Goal: Information Seeking & Learning: Check status

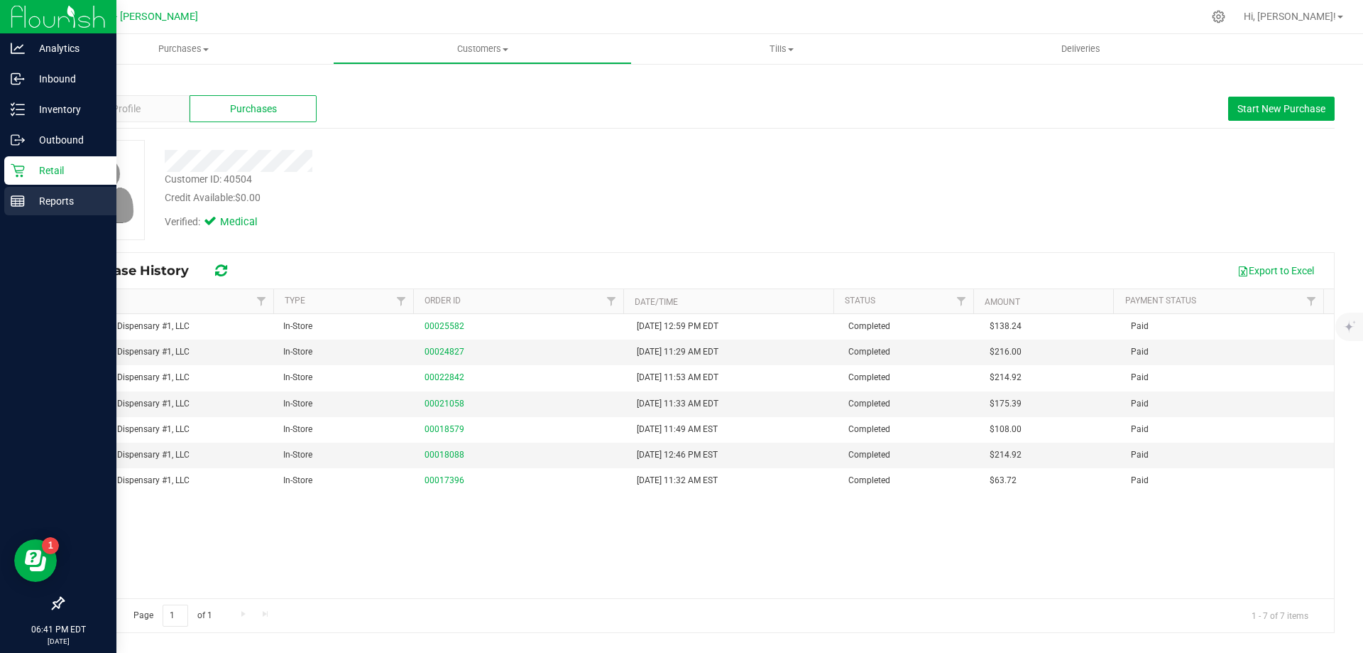
click at [31, 209] on div "Reports" at bounding box center [60, 201] width 112 height 28
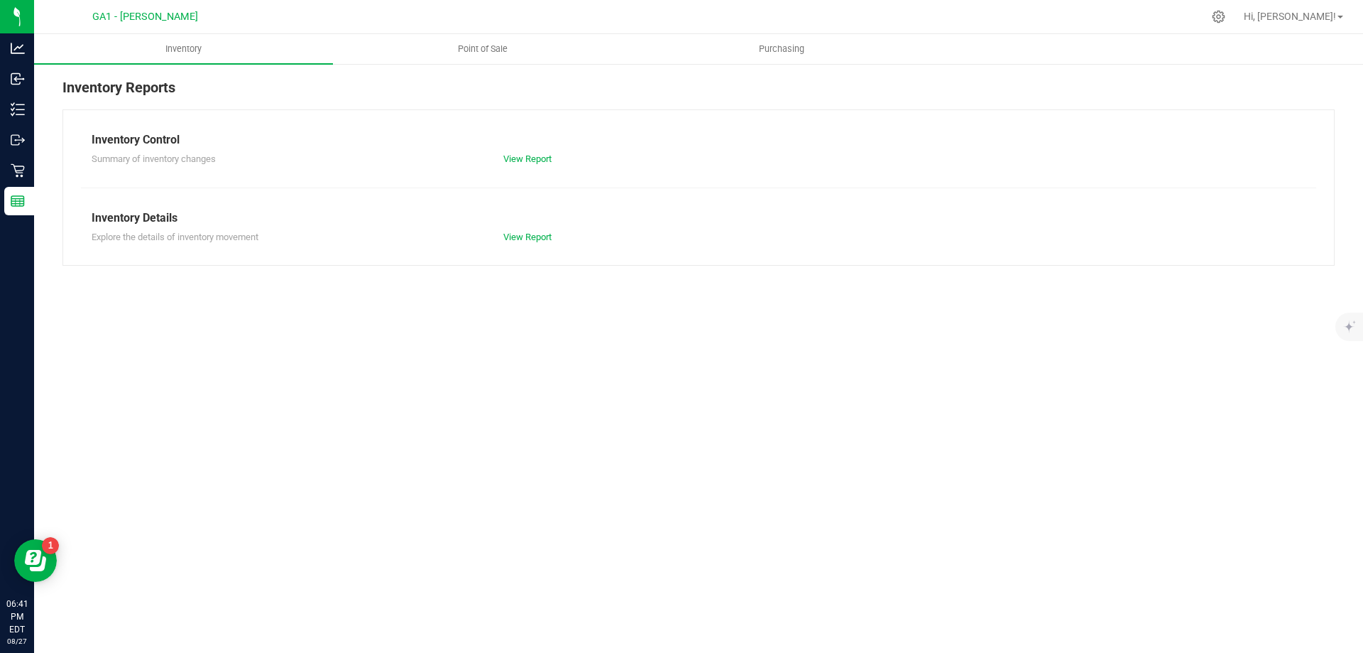
click at [356, 296] on div "Inventory Point of Sale Purchasing Inventory Reports Inventory Control Summary …" at bounding box center [698, 343] width 1329 height 618
click at [481, 53] on span "Point of Sale" at bounding box center [483, 49] width 88 height 13
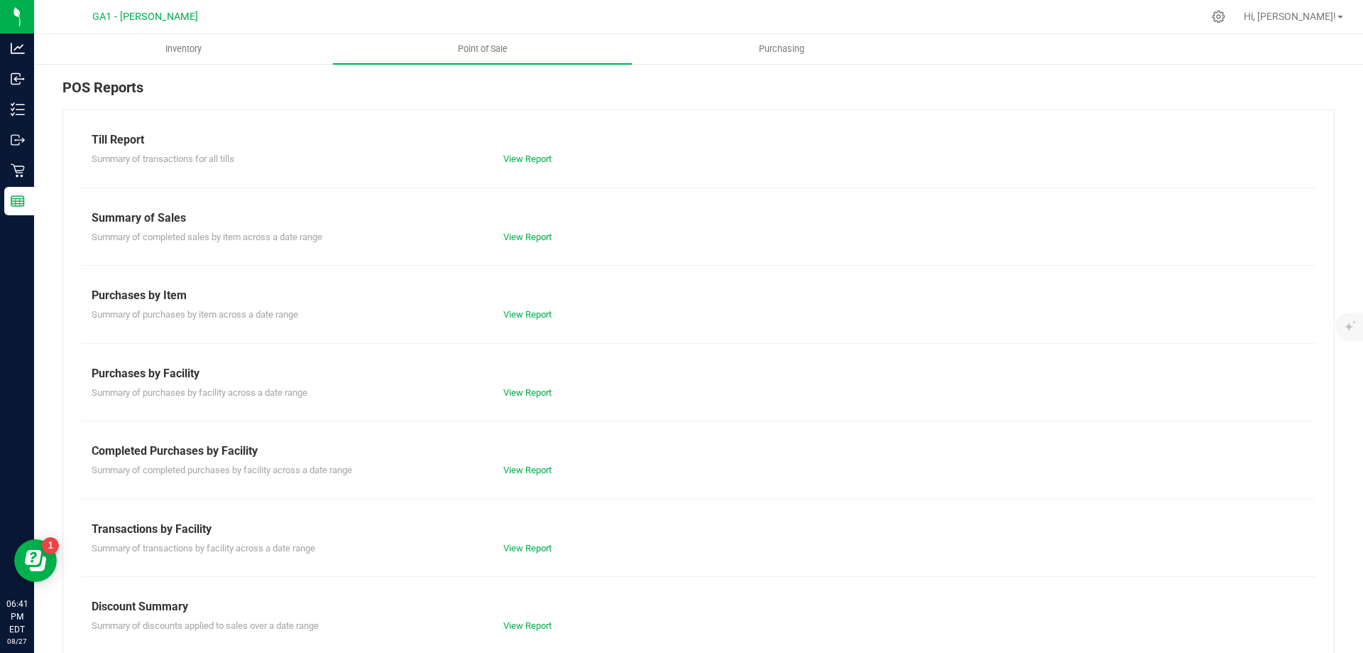
click at [550, 156] on div "View Report" at bounding box center [699, 159] width 412 height 14
click at [541, 156] on link "View Report" at bounding box center [527, 158] width 48 height 11
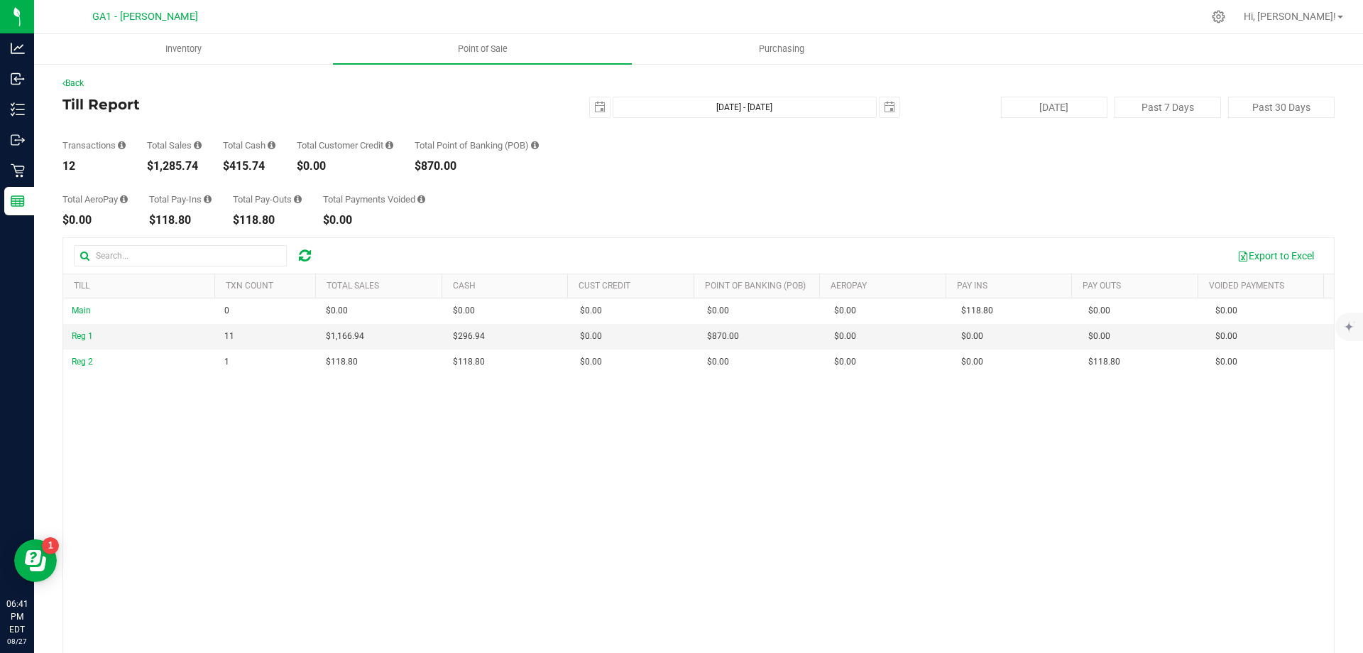
click at [761, 206] on div "Total AeroPay $0.00 Total Pay-Ins $118.80 Total Pay-Outs $118.80 Total Payments…" at bounding box center [698, 199] width 1273 height 54
click at [1049, 115] on button "[DATE]" at bounding box center [1054, 107] width 107 height 21
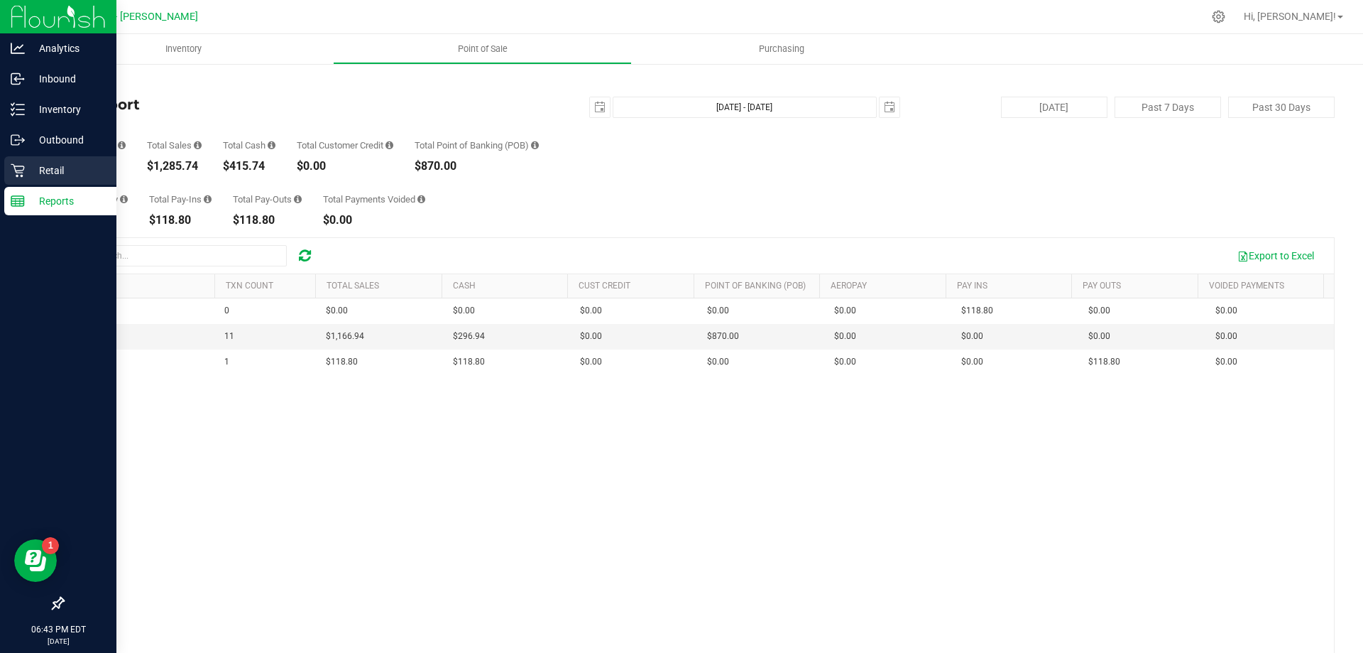
click at [74, 171] on p "Retail" at bounding box center [67, 170] width 85 height 17
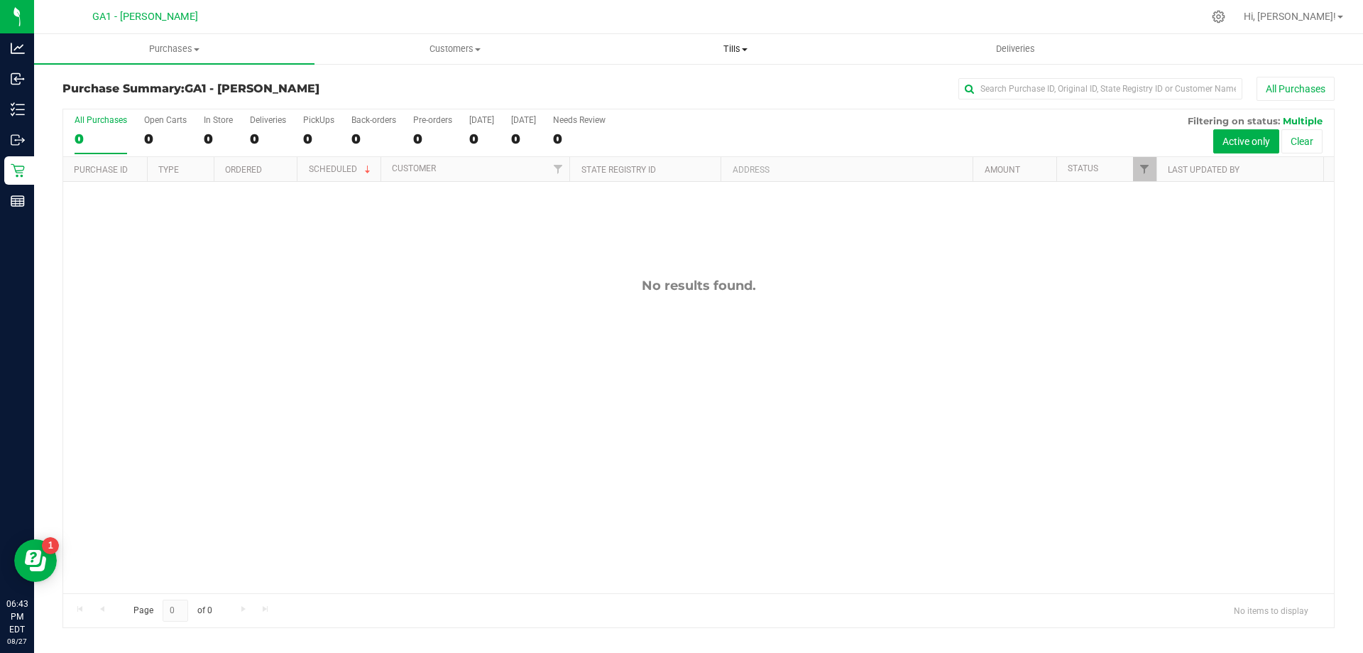
click at [736, 56] on uib-tab-heading "Tills Manage tills Reconcile e-payments" at bounding box center [735, 49] width 279 height 28
click at [685, 82] on span "Manage tills" at bounding box center [643, 86] width 96 height 12
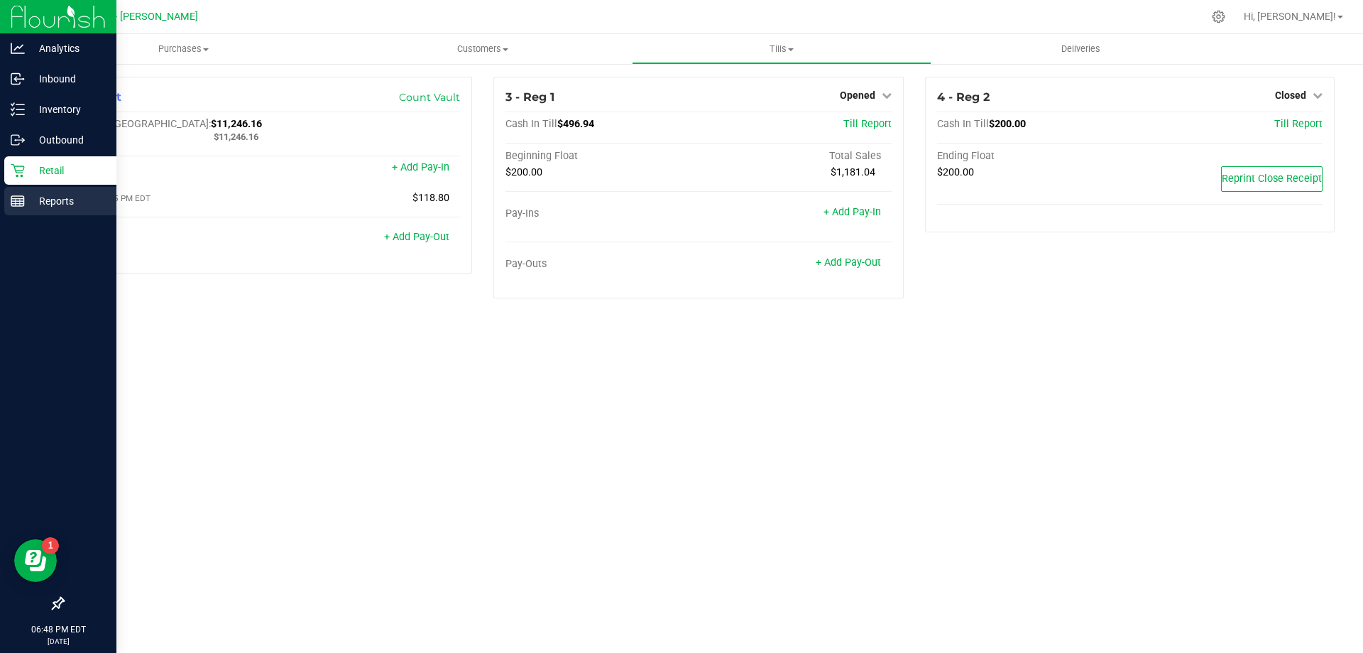
click at [52, 202] on p "Reports" at bounding box center [67, 200] width 85 height 17
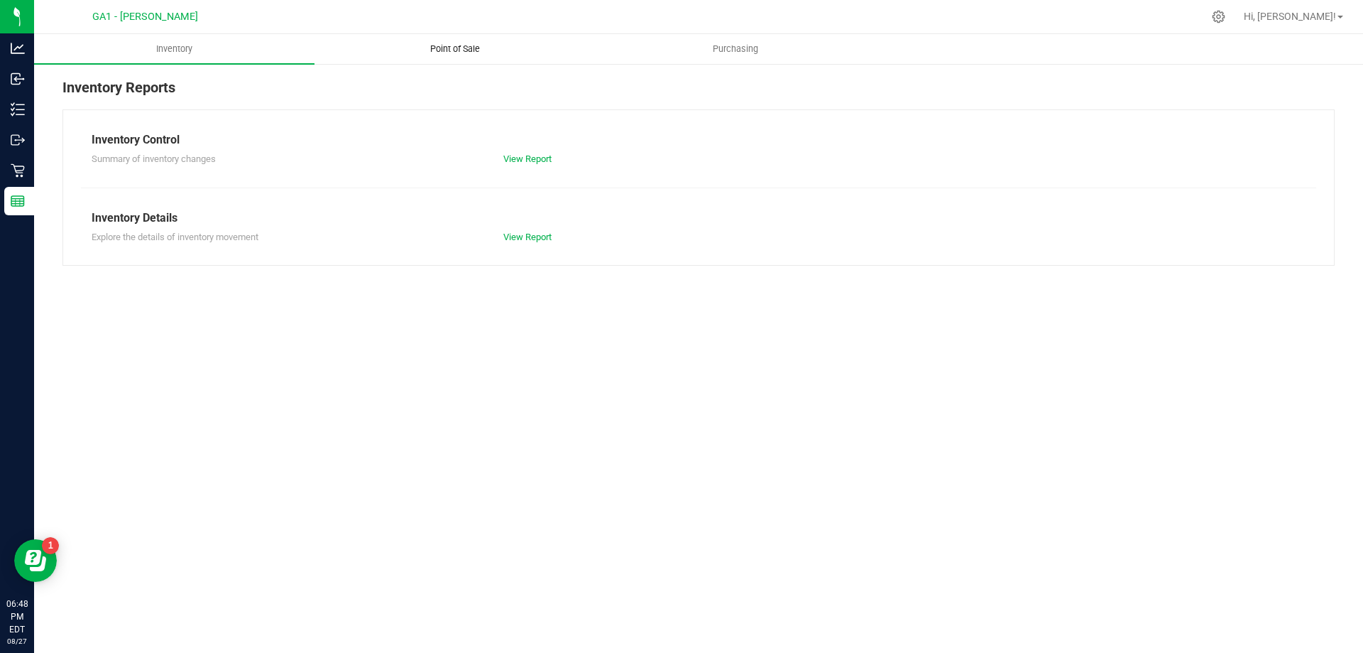
click at [461, 45] on span "Point of Sale" at bounding box center [455, 49] width 88 height 13
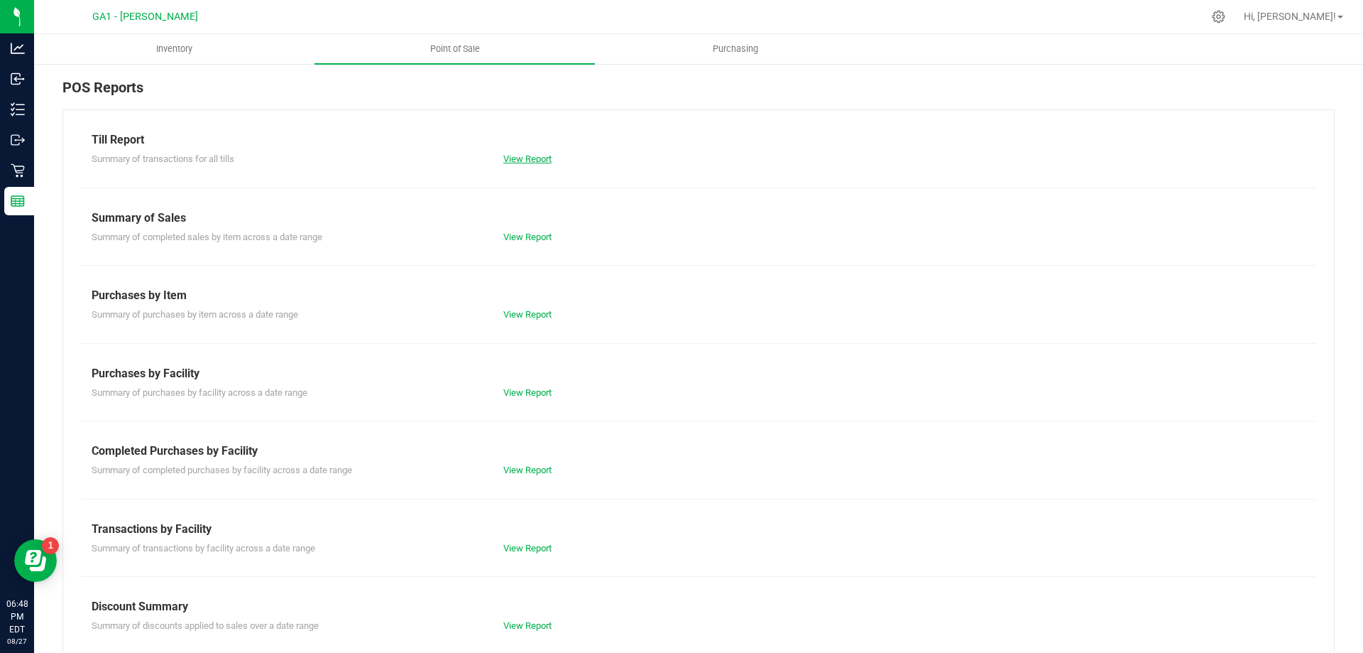
click at [530, 158] on link "View Report" at bounding box center [527, 158] width 48 height 11
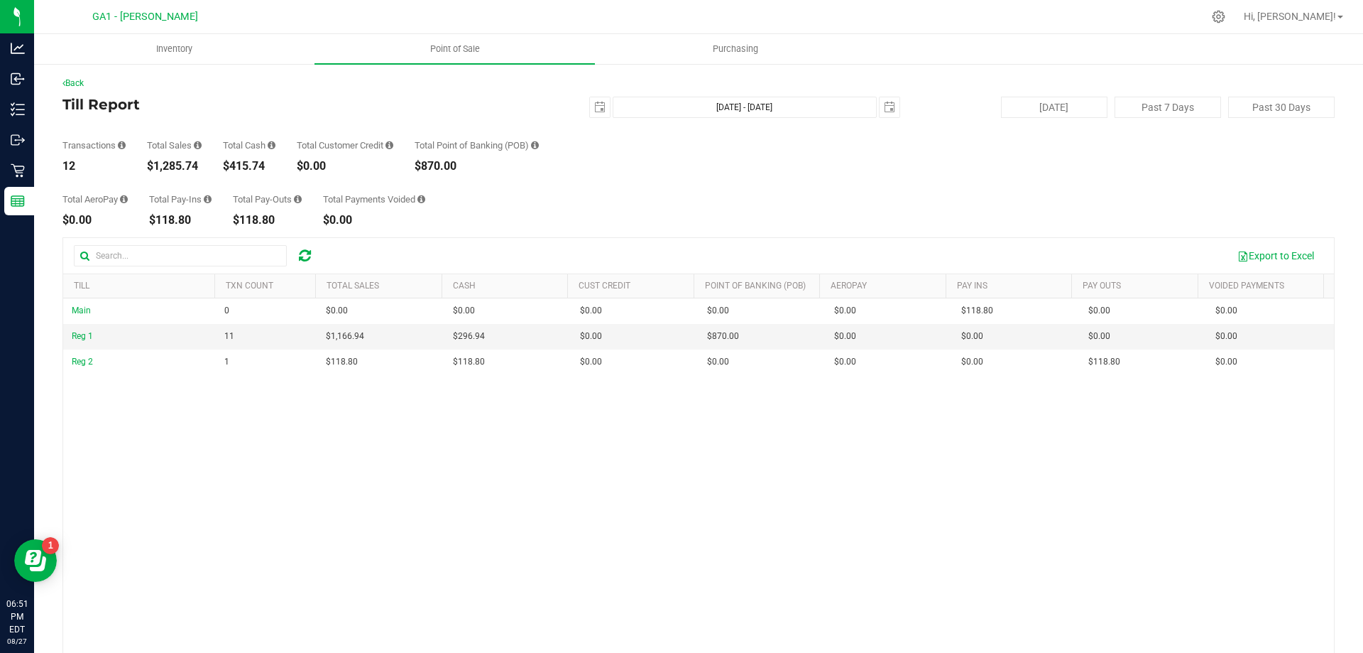
click at [792, 163] on div "Transactions 12 Total Sales $1,285.74 Total Cash $415.74 Total Customer Credit …" at bounding box center [698, 145] width 1273 height 54
click at [1053, 109] on button "[DATE]" at bounding box center [1054, 107] width 107 height 21
click at [969, 179] on div "Total AeroPay $0.00 Total Pay-Ins $118.80 Total Pay-Outs $118.80 Total Payments…" at bounding box center [698, 199] width 1273 height 54
